Goal: Obtain resource: Download file/media

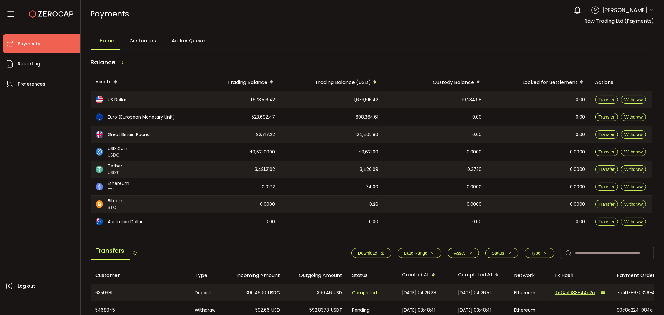
click at [649, 12] on icon at bounding box center [651, 10] width 5 height 5
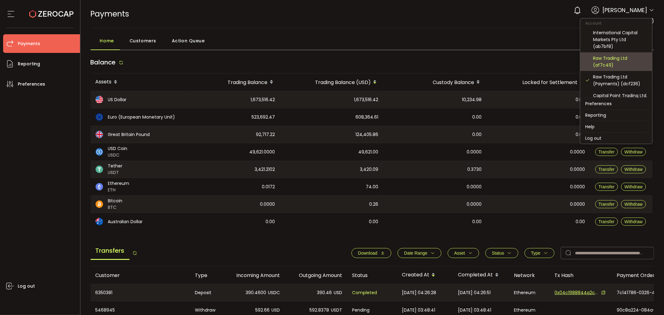
click at [616, 58] on div "Raw Trading Ltd (af7c49)" at bounding box center [620, 62] width 54 height 14
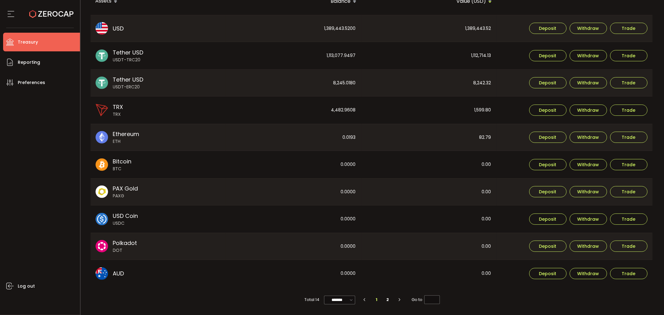
scroll to position [165, 0]
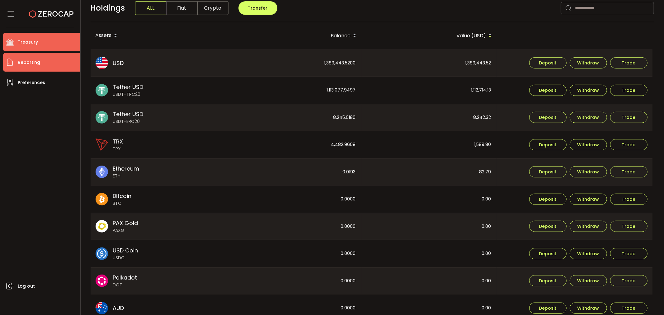
click at [47, 61] on li "Reporting" at bounding box center [41, 62] width 77 height 19
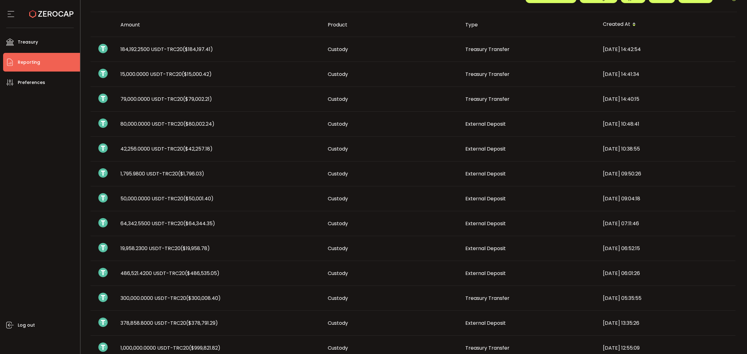
scroll to position [30, 0]
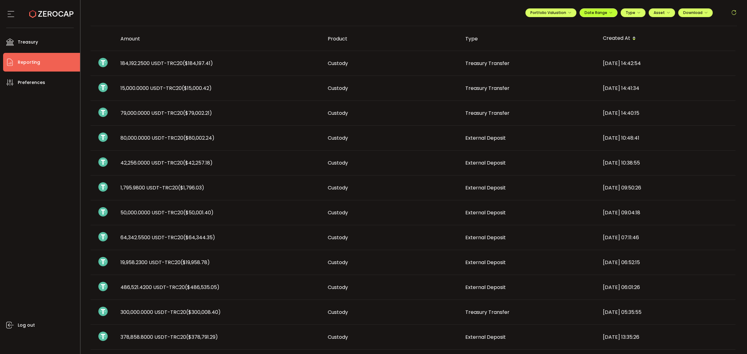
click at [602, 10] on span "Date Range" at bounding box center [599, 12] width 28 height 5
click at [555, 22] on icon at bounding box center [558, 25] width 8 height 6
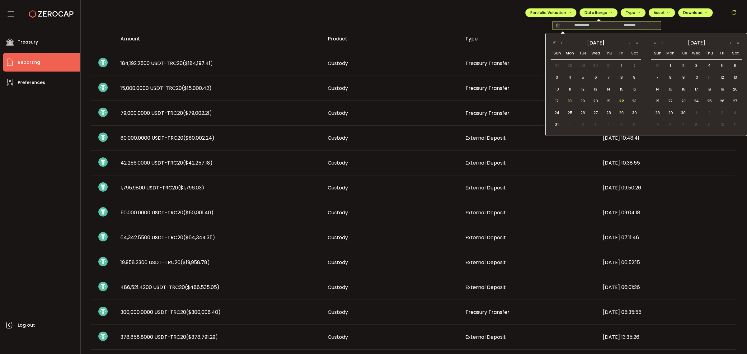
click at [573, 101] on span "18" at bounding box center [569, 100] width 7 height 7
drag, startPoint x: 621, startPoint y: 101, endPoint x: 625, endPoint y: 102, distance: 4.2
click at [621, 101] on span "22" at bounding box center [621, 100] width 7 height 7
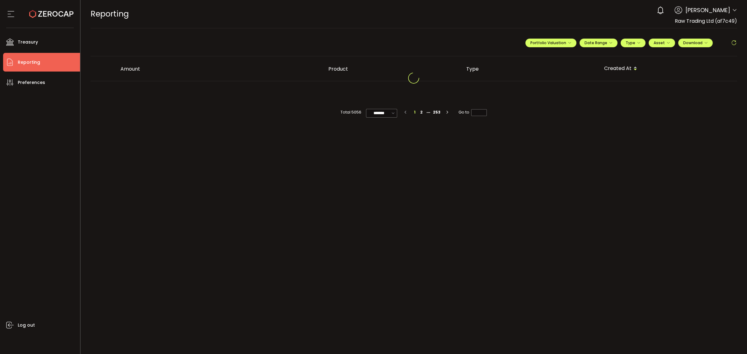
scroll to position [0, 0]
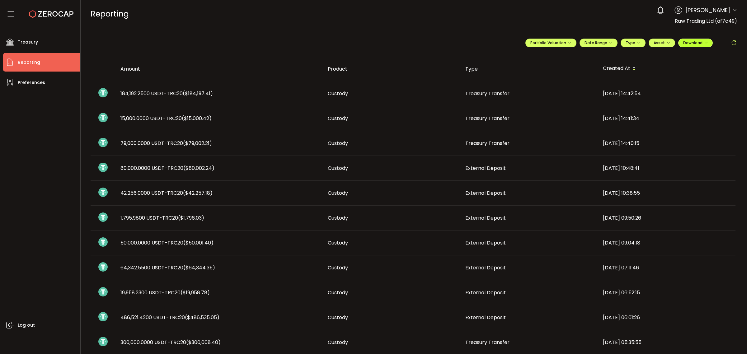
click at [664, 42] on span "Download" at bounding box center [695, 42] width 25 height 5
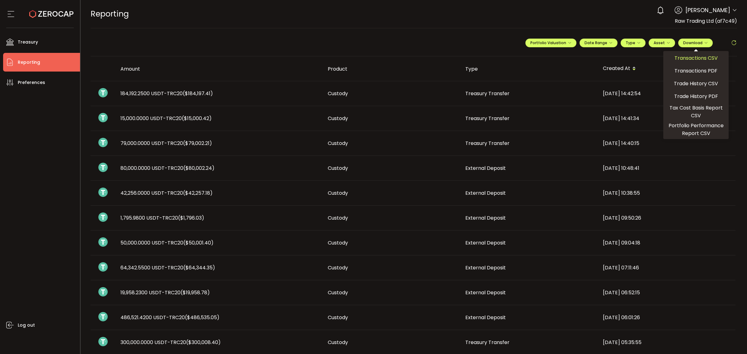
click at [664, 60] on span "Transactions CSV" at bounding box center [696, 58] width 43 height 8
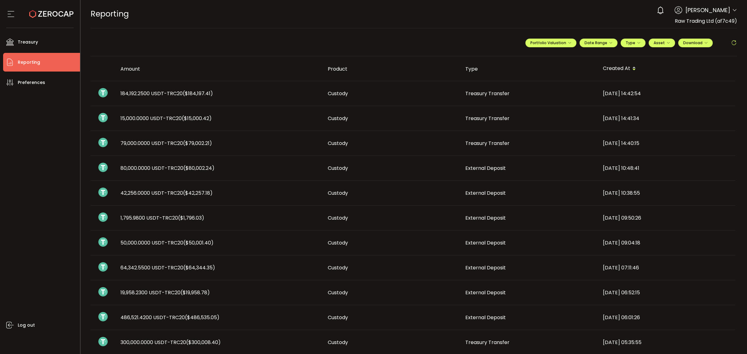
click at [664, 10] on icon at bounding box center [734, 10] width 5 height 5
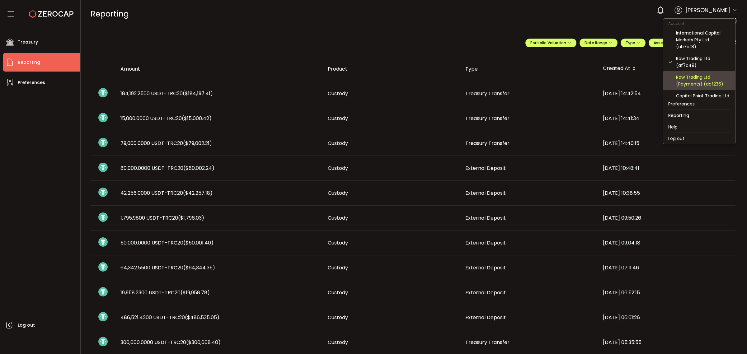
click at [664, 81] on div "Raw Trading Ltd (Payments) (dcf236)" at bounding box center [703, 81] width 54 height 14
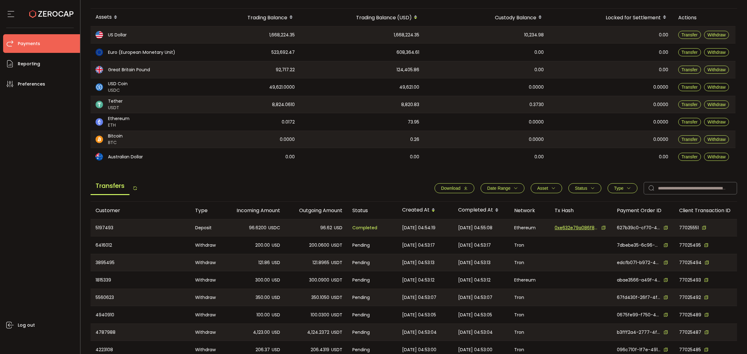
scroll to position [133, 0]
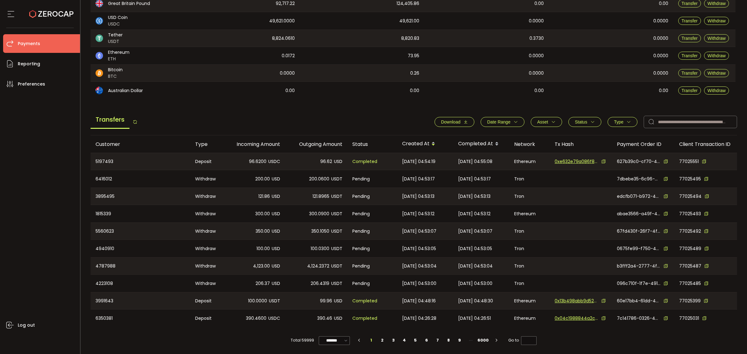
click at [511, 117] on button "Date Range" at bounding box center [503, 122] width 44 height 10
click at [474, 136] on icon at bounding box center [477, 137] width 7 height 10
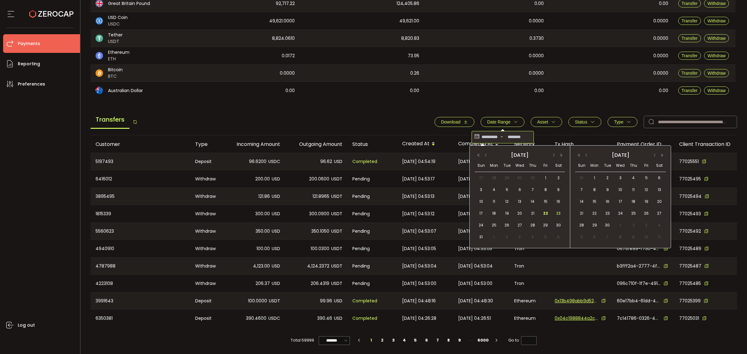
drag, startPoint x: 494, startPoint y: 214, endPoint x: 557, endPoint y: 212, distance: 63.8
click at [502, 212] on tr "17 18 19 20 21 22 23" at bounding box center [520, 214] width 90 height 12
click at [496, 215] on span "18" at bounding box center [493, 213] width 7 height 7
click at [545, 213] on span "22" at bounding box center [545, 213] width 7 height 7
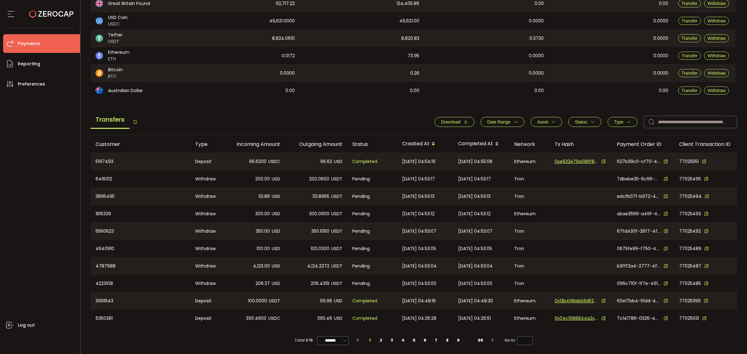
click at [467, 120] on button "Download" at bounding box center [455, 122] width 40 height 10
click at [513, 122] on button "Date Range" at bounding box center [503, 122] width 44 height 10
click at [475, 135] on icon at bounding box center [477, 137] width 7 height 10
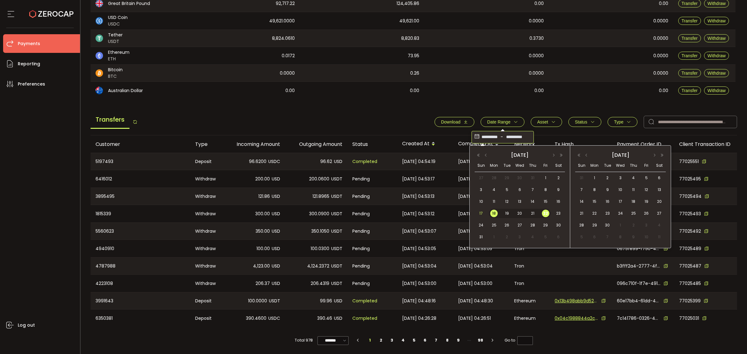
click at [485, 213] on div "17" at bounding box center [481, 213] width 13 height 9
click at [549, 214] on span "22" at bounding box center [545, 213] width 7 height 7
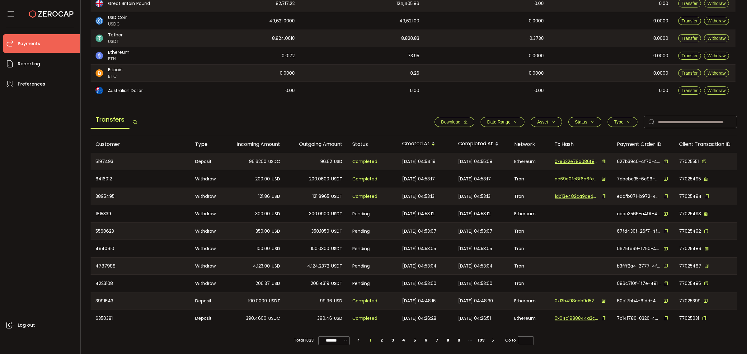
click at [453, 120] on span "Download" at bounding box center [450, 122] width 19 height 5
drag, startPoint x: 511, startPoint y: 117, endPoint x: 505, endPoint y: 122, distance: 7.3
click at [510, 117] on button "Date Range" at bounding box center [503, 122] width 44 height 10
click at [474, 137] on icon at bounding box center [477, 137] width 7 height 10
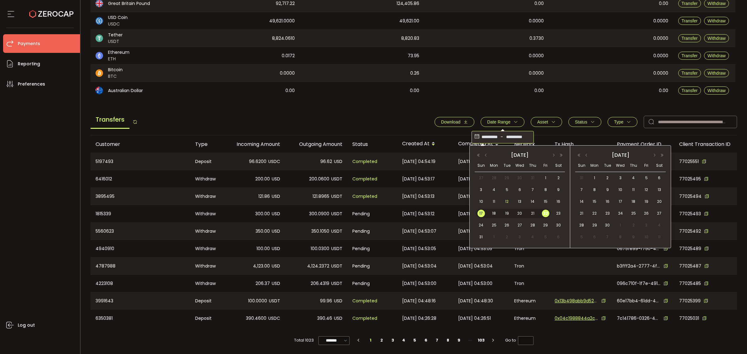
drag, startPoint x: 485, startPoint y: 199, endPoint x: 503, endPoint y: 205, distance: 19.2
click at [485, 200] on div "10" at bounding box center [481, 201] width 13 height 9
click at [560, 215] on span "23" at bounding box center [558, 213] width 7 height 7
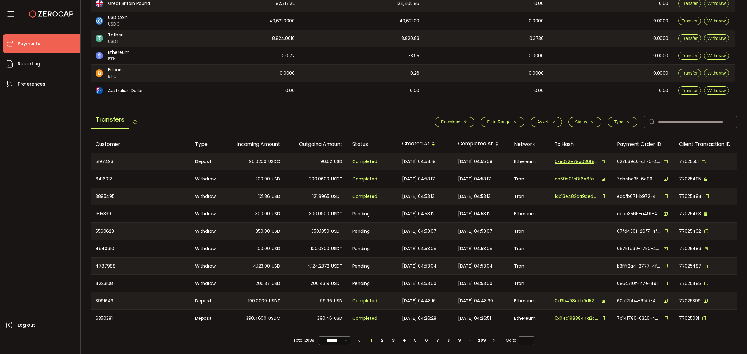
scroll to position [0, 0]
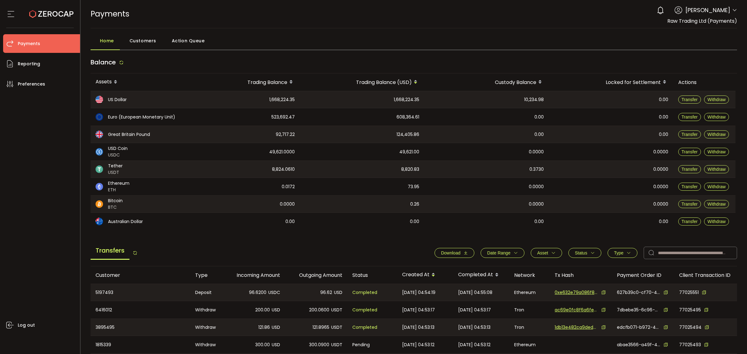
click at [664, 15] on div "0 Raseem Chenglan Account International Capital Markets Pty Ltd (ab7bf8) Raw Tr…" at bounding box center [695, 10] width 83 height 14
click at [664, 10] on div "0 Raseem Chenglan Account International Capital Markets Pty Ltd (ab7bf8) Raw Tr…" at bounding box center [695, 10] width 83 height 14
drag, startPoint x: 739, startPoint y: 7, endPoint x: 732, endPoint y: 14, distance: 10.2
click at [664, 10] on header "PDF is being processed and will download to your computer PAYMENTS Buy Power $0…" at bounding box center [414, 14] width 667 height 28
click at [664, 14] on div "Account International Capital Markets Pty Ltd (ab7bf8) Raw Trading Ltd (af7c49)…" at bounding box center [734, 11] width 5 height 7
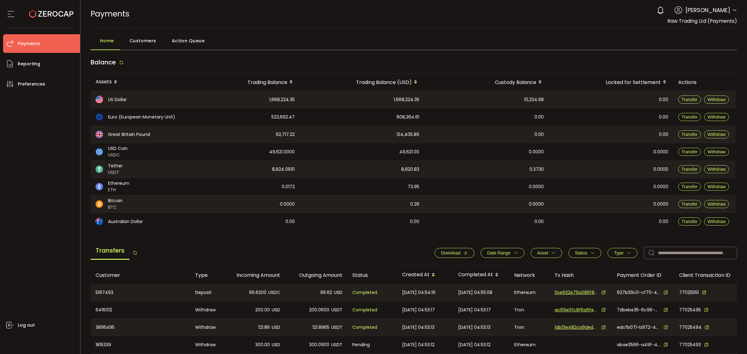
click at [664, 9] on icon at bounding box center [734, 10] width 5 height 5
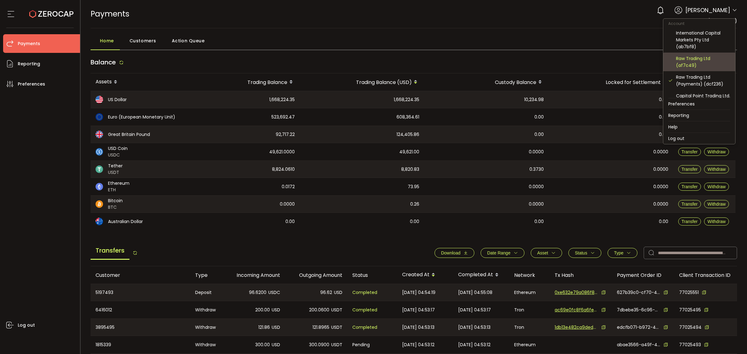
click at [664, 61] on div "Raw Trading Ltd (af7c49)" at bounding box center [703, 62] width 54 height 14
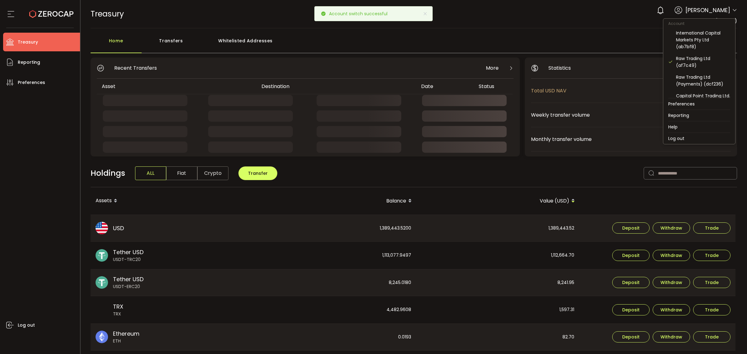
click at [664, 11] on icon at bounding box center [734, 10] width 5 height 5
click at [664, 78] on div "Raw Trading Ltd (Payments) (dcf236)" at bounding box center [703, 81] width 54 height 14
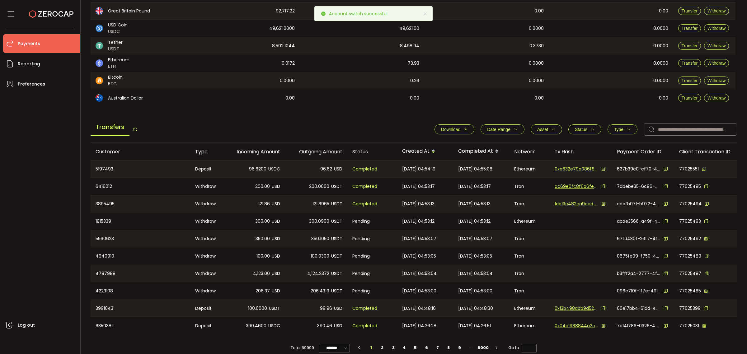
scroll to position [133, 0]
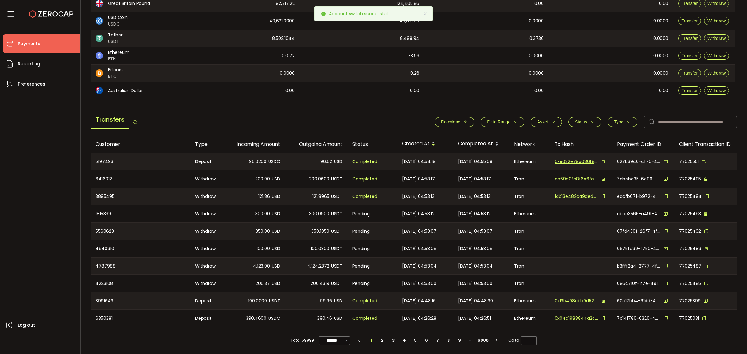
click at [513, 122] on span "Date Range" at bounding box center [502, 122] width 31 height 5
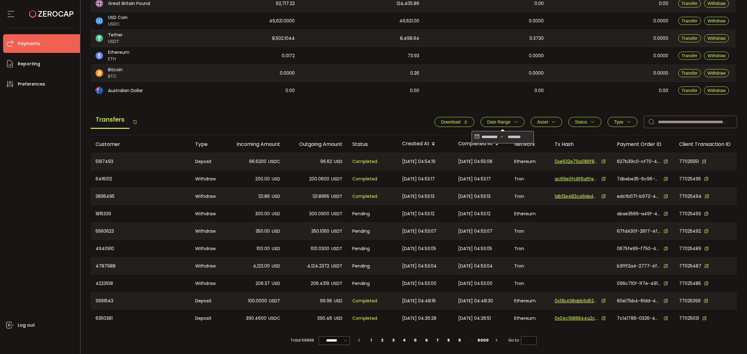
click at [474, 138] on icon at bounding box center [477, 137] width 7 height 10
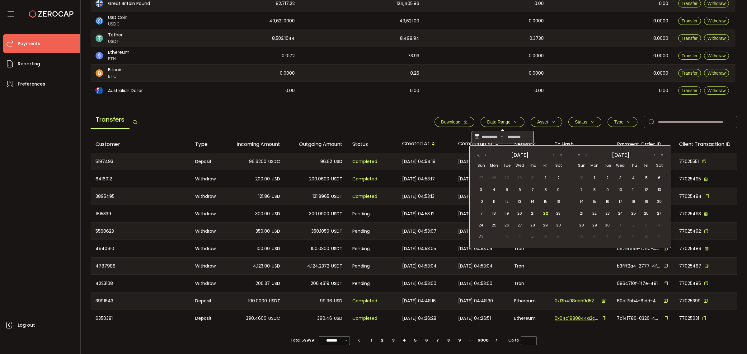
click at [481, 210] on span "17" at bounding box center [481, 213] width 7 height 7
click at [544, 217] on span "22" at bounding box center [545, 213] width 7 height 7
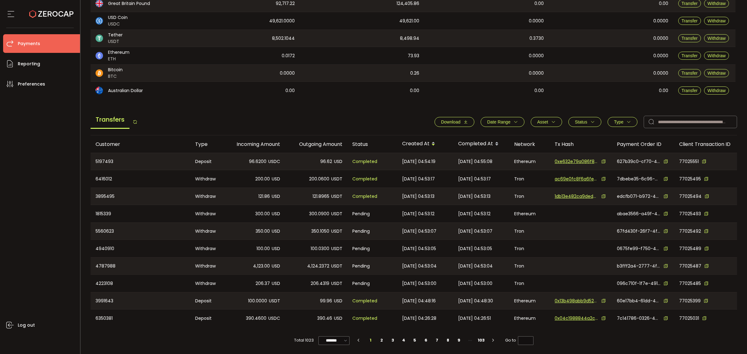
click at [455, 120] on span "Download" at bounding box center [450, 122] width 19 height 5
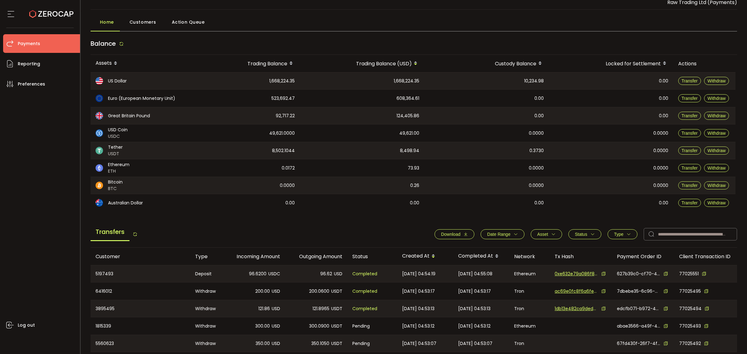
scroll to position [16, 0]
